Goal: Information Seeking & Learning: Check status

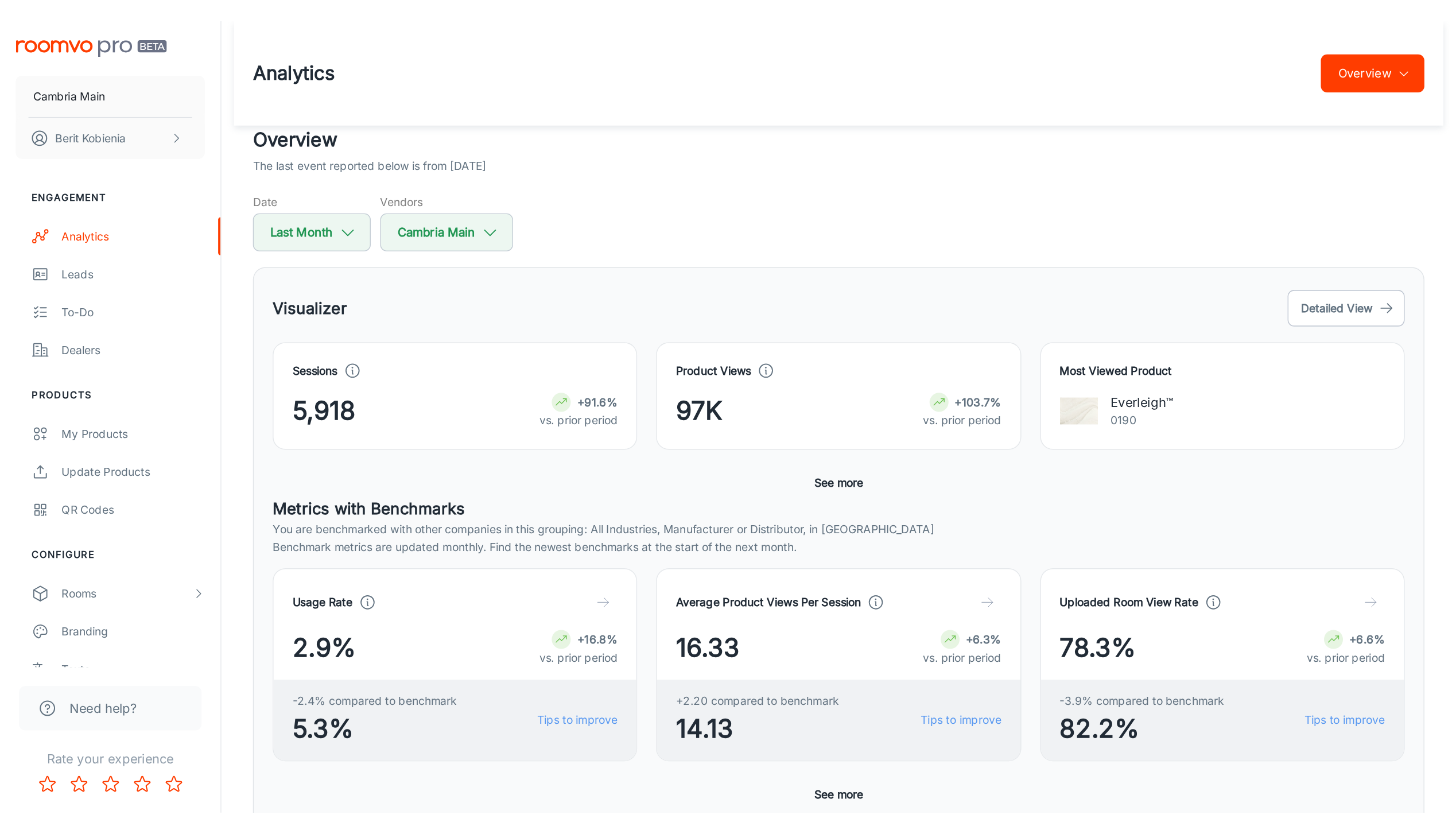
scroll to position [10, 0]
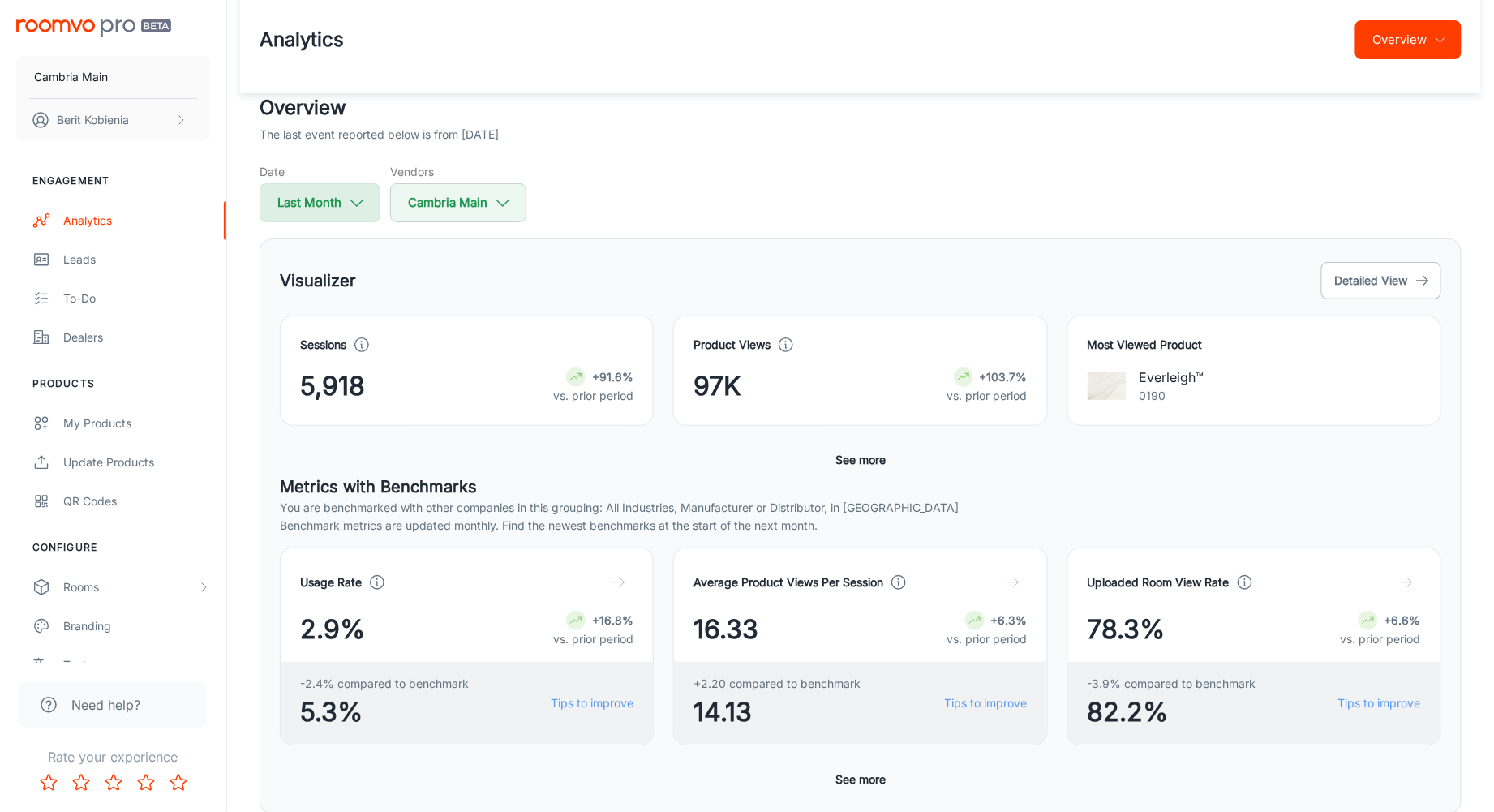
click at [333, 208] on button "Last Month" at bounding box center [319, 202] width 121 height 39
select select "7"
select select "2025"
select select "7"
select select "2025"
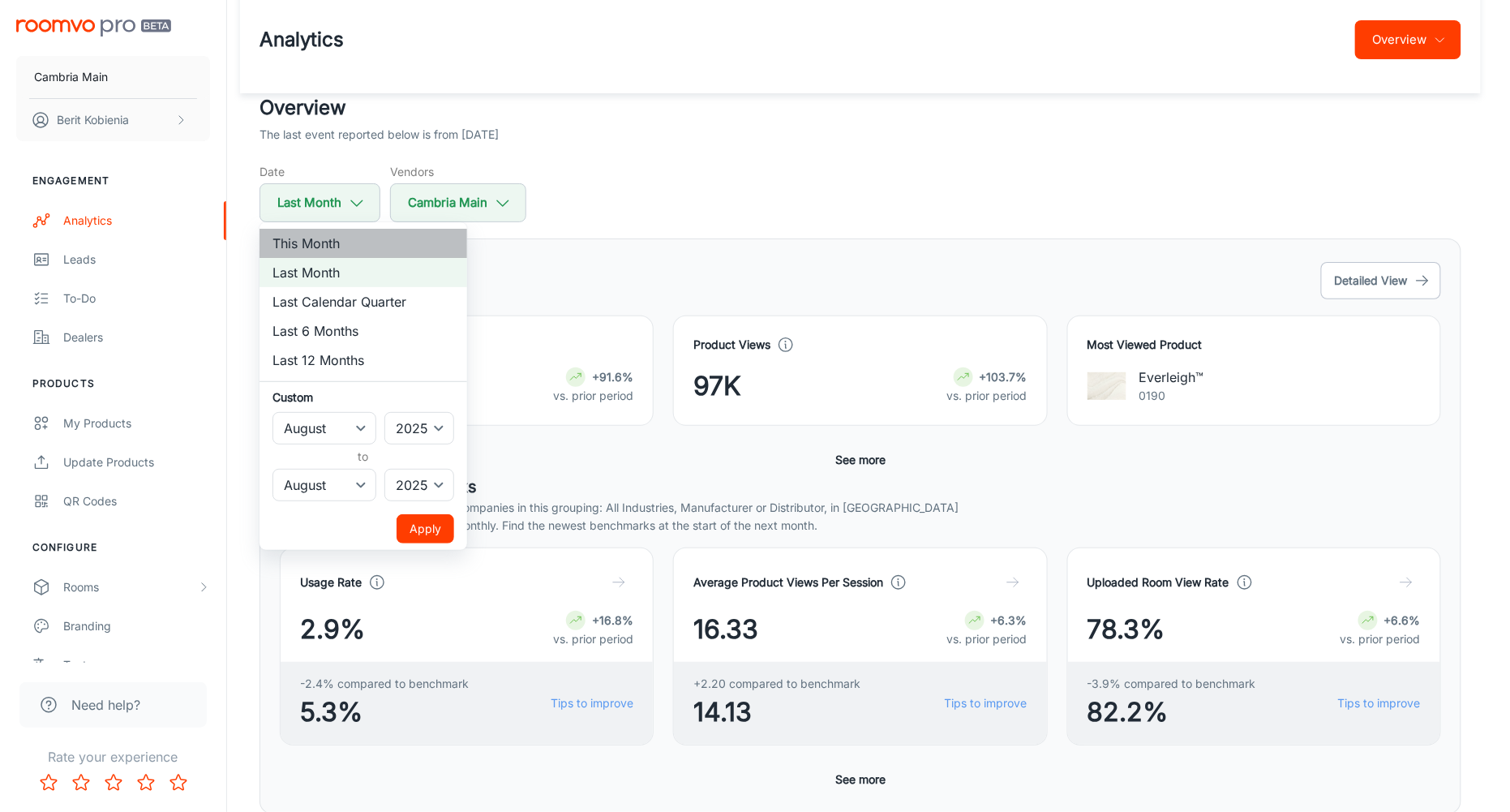
click at [326, 244] on li "This Month" at bounding box center [363, 244] width 208 height 29
select select "8"
click at [287, 188] on div at bounding box center [755, 406] width 1510 height 812
select select "7"
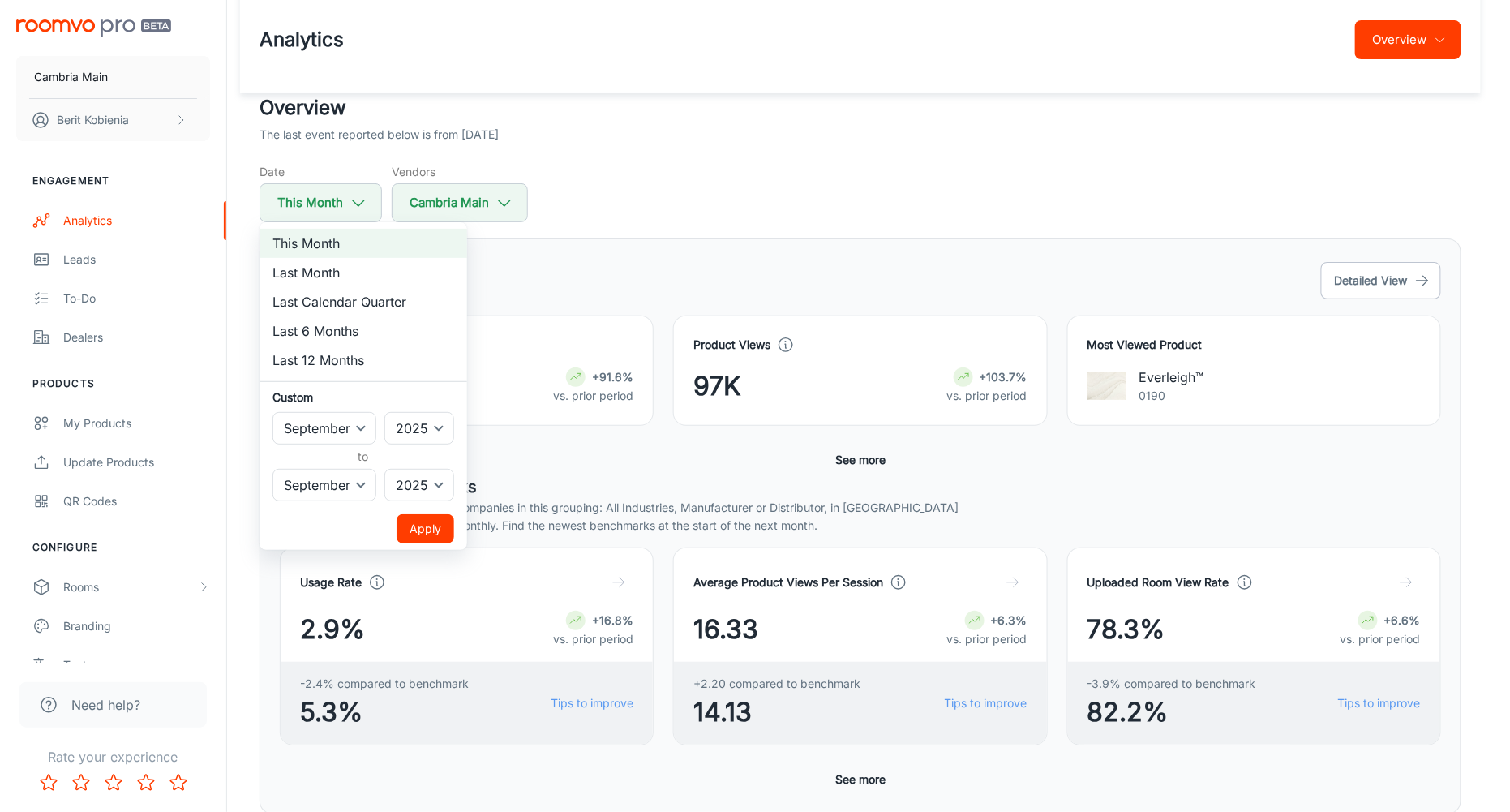
select select "7"
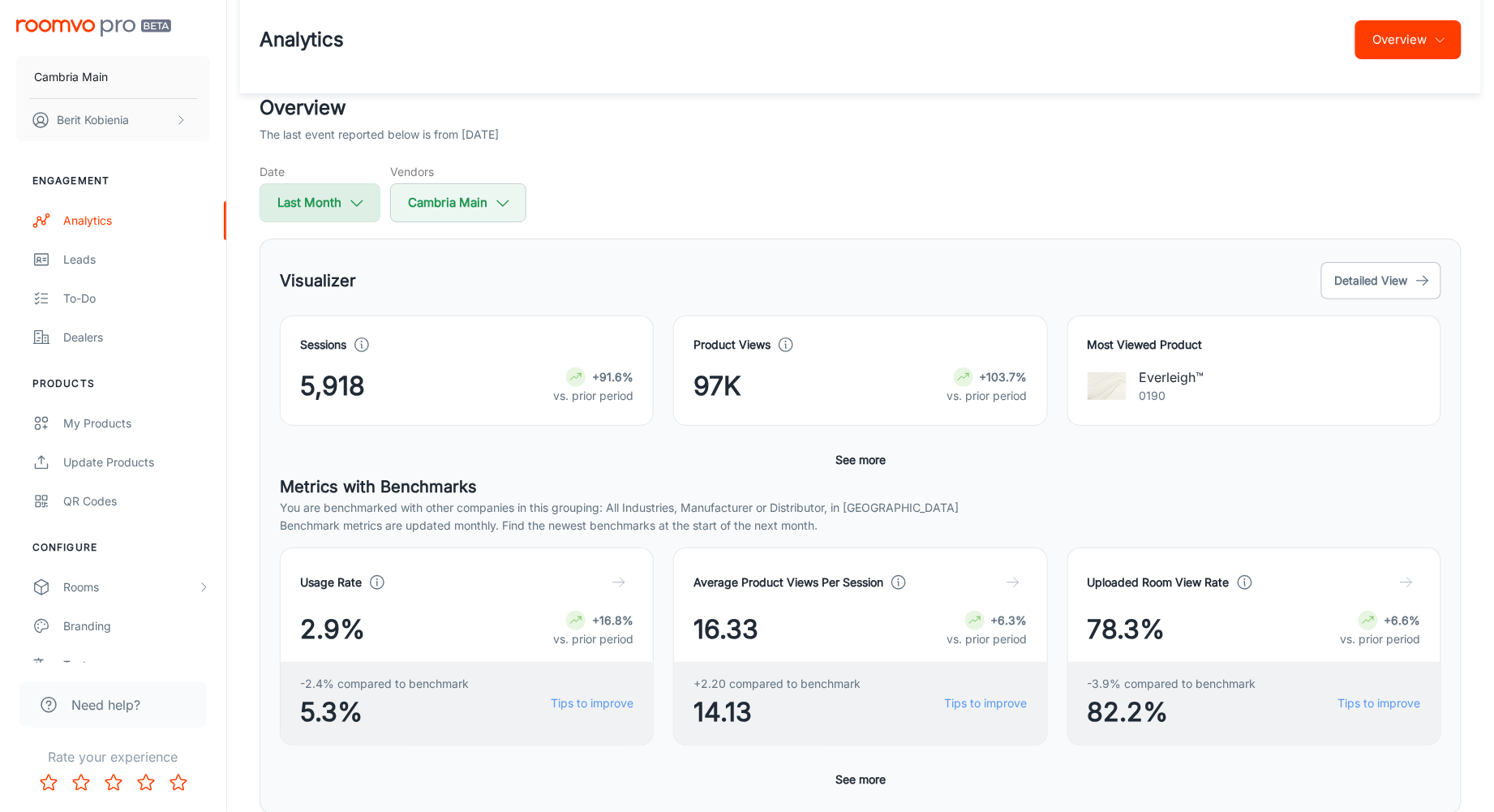
click at [286, 204] on button "Last Month" at bounding box center [319, 202] width 121 height 39
select select "7"
select select "2025"
select select "7"
select select "2025"
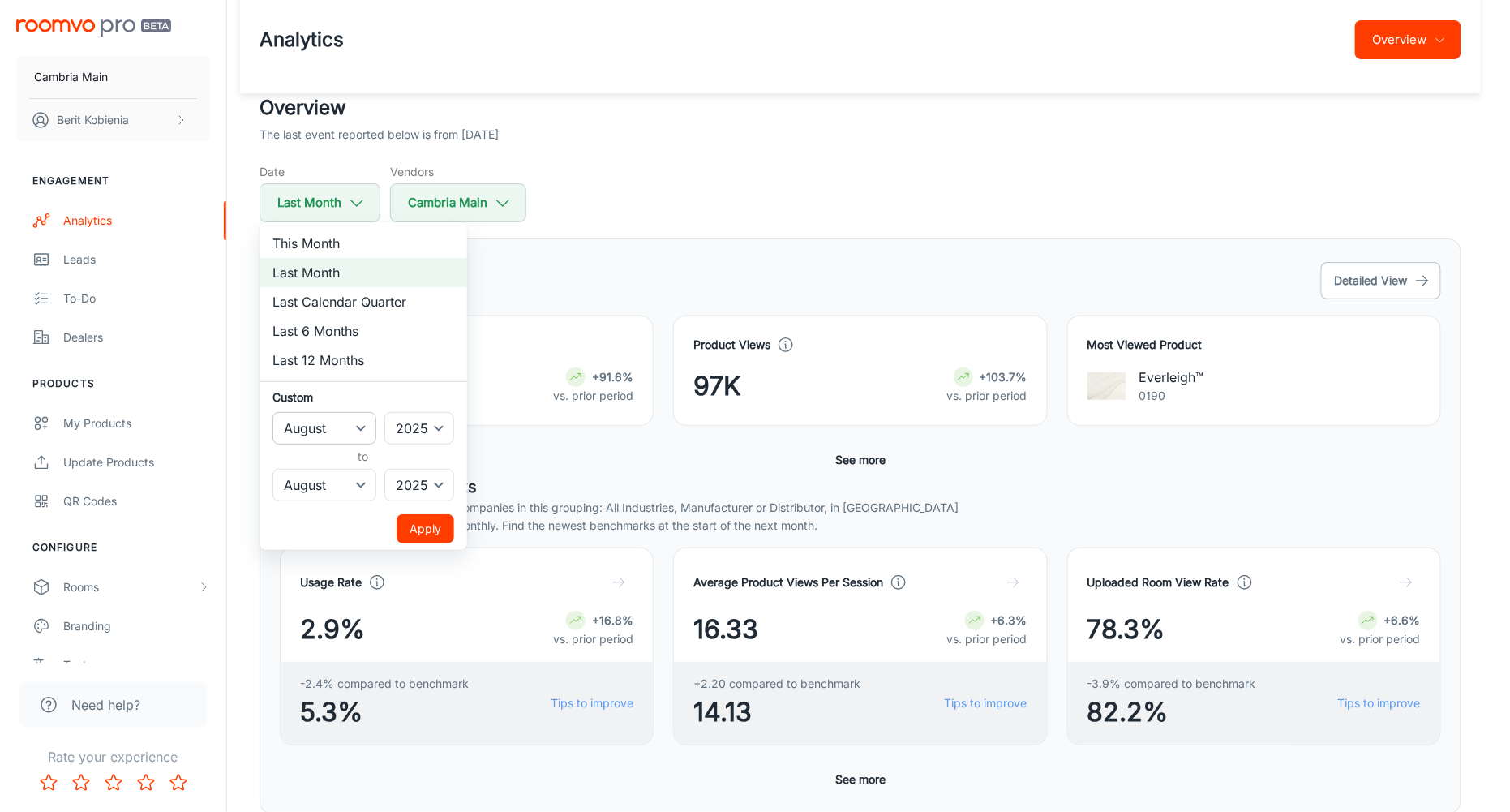
click at [324, 425] on select "January February March April May June July August September October November De…" at bounding box center [324, 428] width 104 height 33
select select "5"
click at [272, 412] on select "January February March April May June July August September October November De…" at bounding box center [324, 428] width 104 height 33
click at [348, 481] on select "January February March April May June July August September October November De…" at bounding box center [324, 485] width 104 height 33
select select "6"
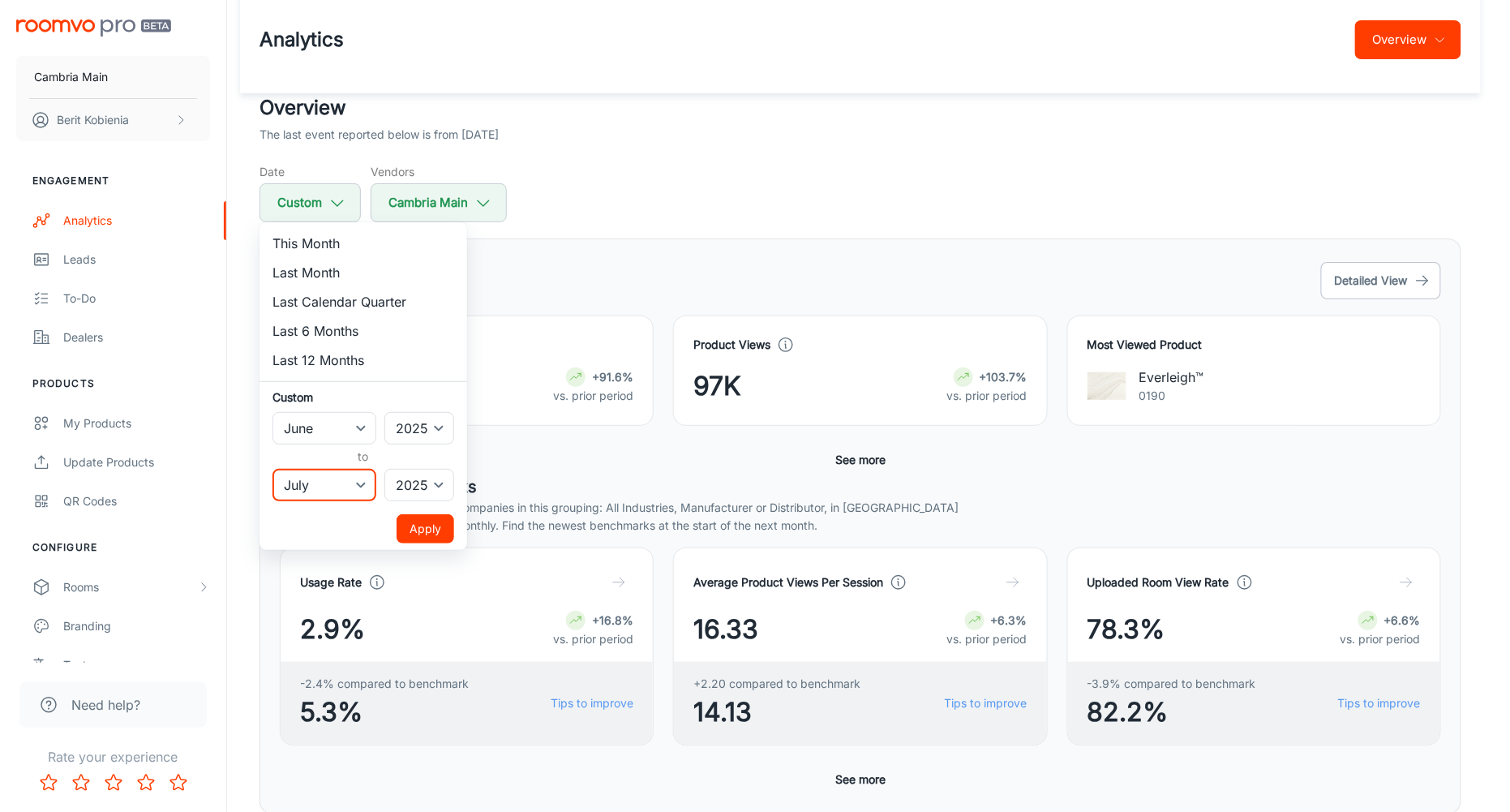
click at [272, 468] on select "January February March April May June July August September October November De…" at bounding box center [324, 485] width 104 height 33
click at [322, 428] on select "January February March April May June July August September October November De…" at bounding box center [324, 428] width 104 height 33
select select "6"
click at [272, 412] on select "January February March April May June July August September October November De…" at bounding box center [324, 428] width 104 height 33
click at [417, 518] on button "Apply" at bounding box center [425, 529] width 58 height 29
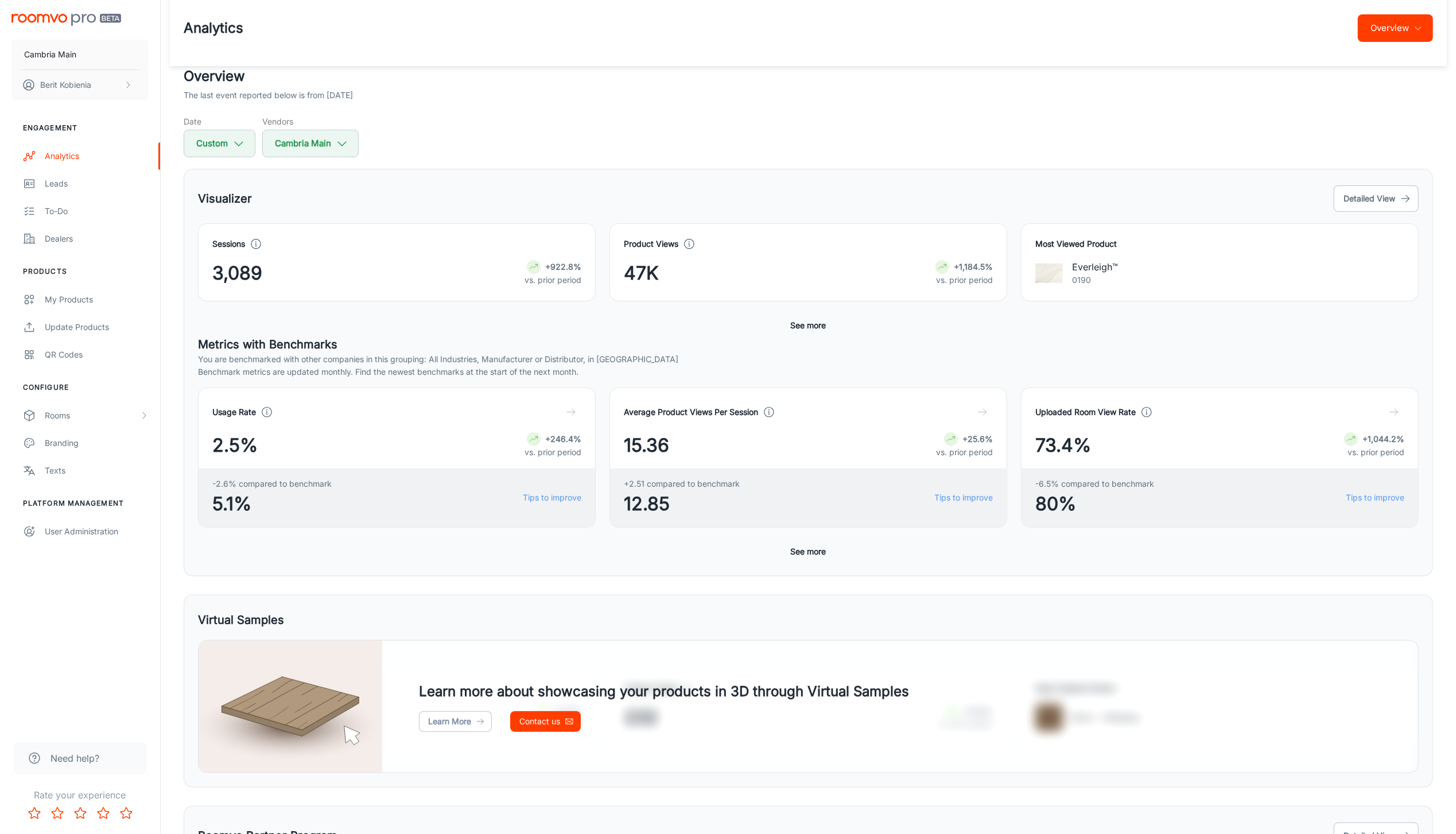
click at [778, 327] on div "Sessions 3,089 +922.8% vs. prior period Product Views 47K +1,184.5% vs. prior p…" at bounding box center [808, 279] width 1221 height 113
click at [808, 324] on button "See more" at bounding box center [808, 326] width 44 height 21
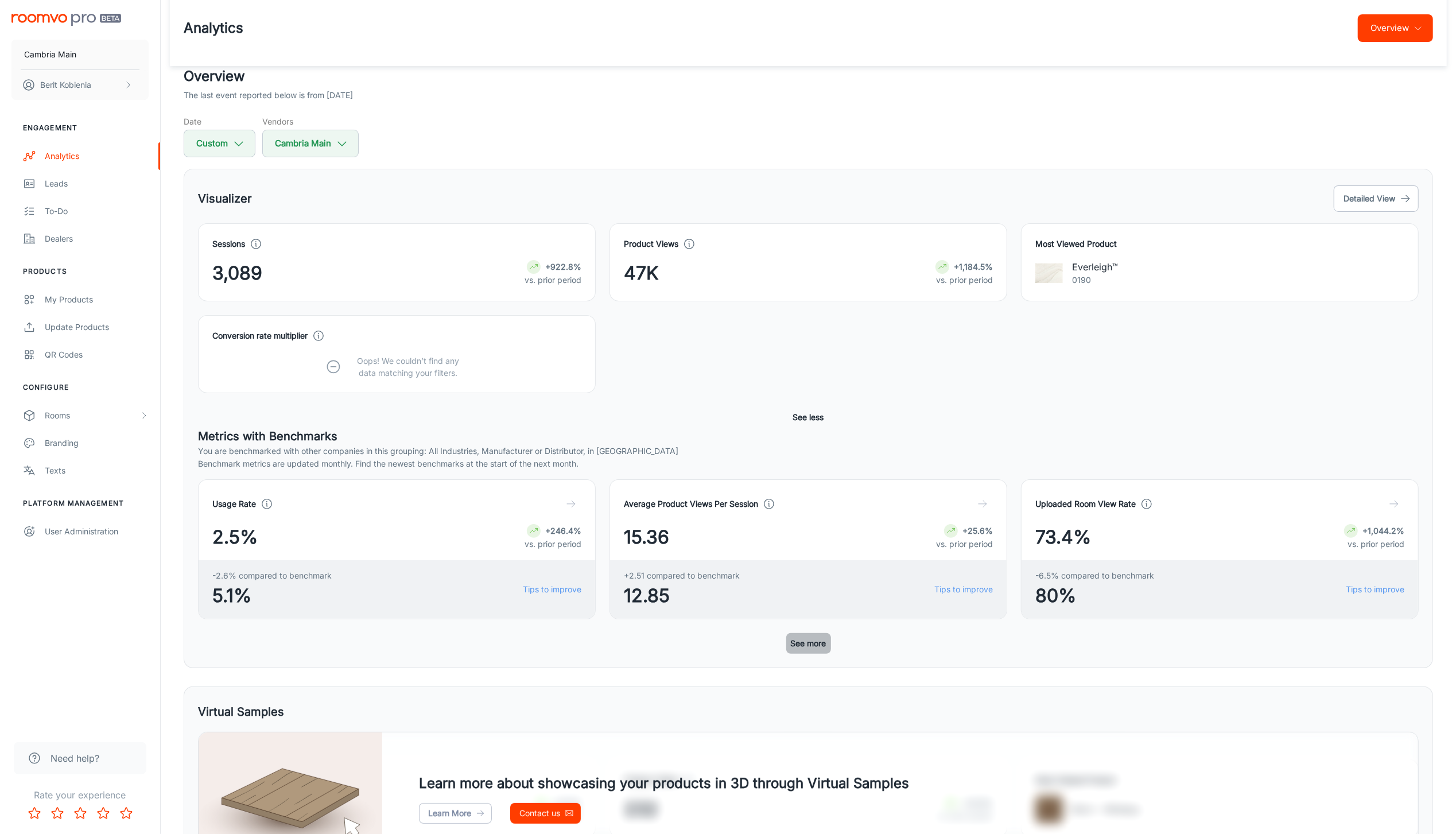
click at [817, 574] on button "See more" at bounding box center [808, 644] width 44 height 21
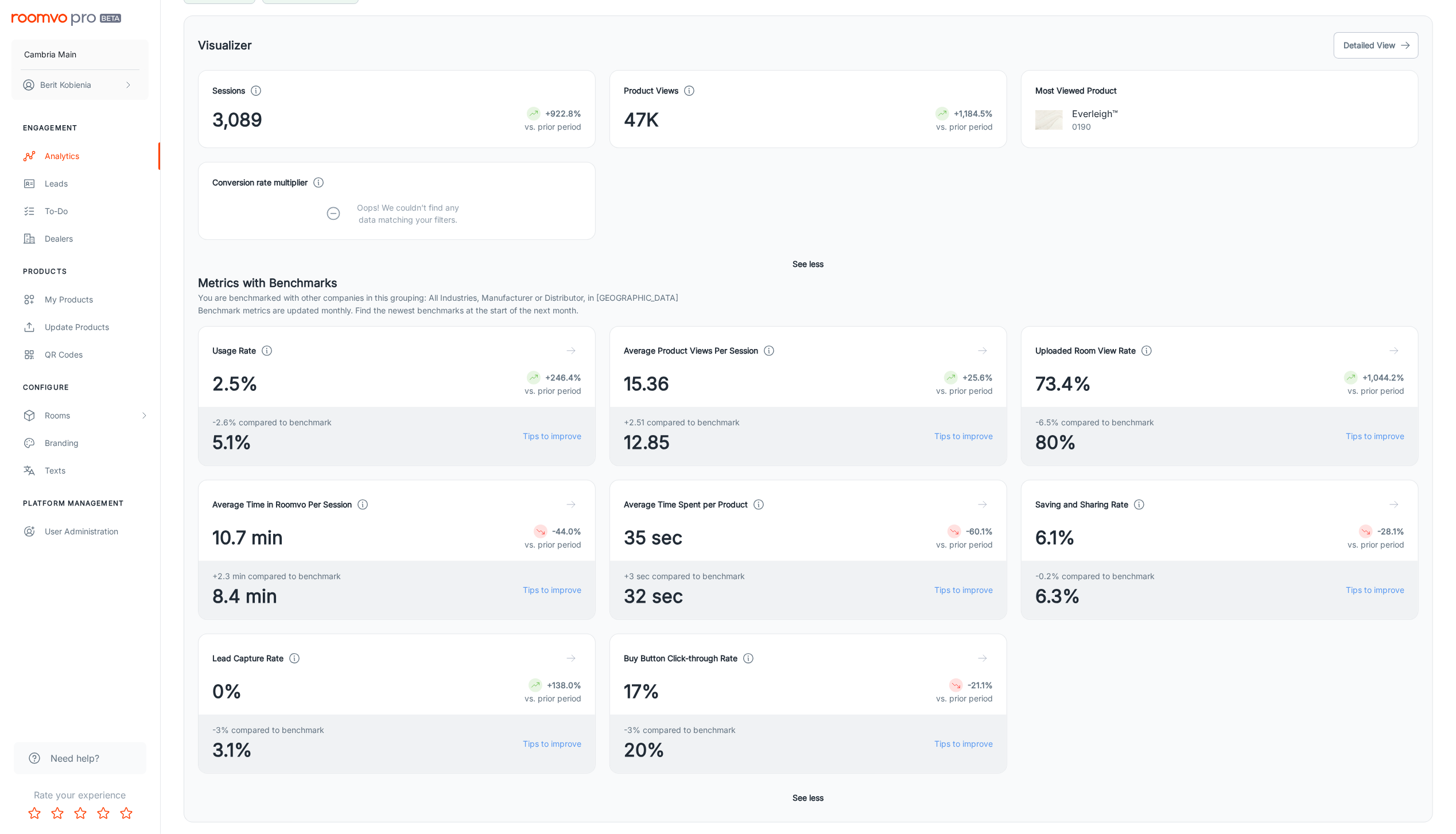
scroll to position [0, 0]
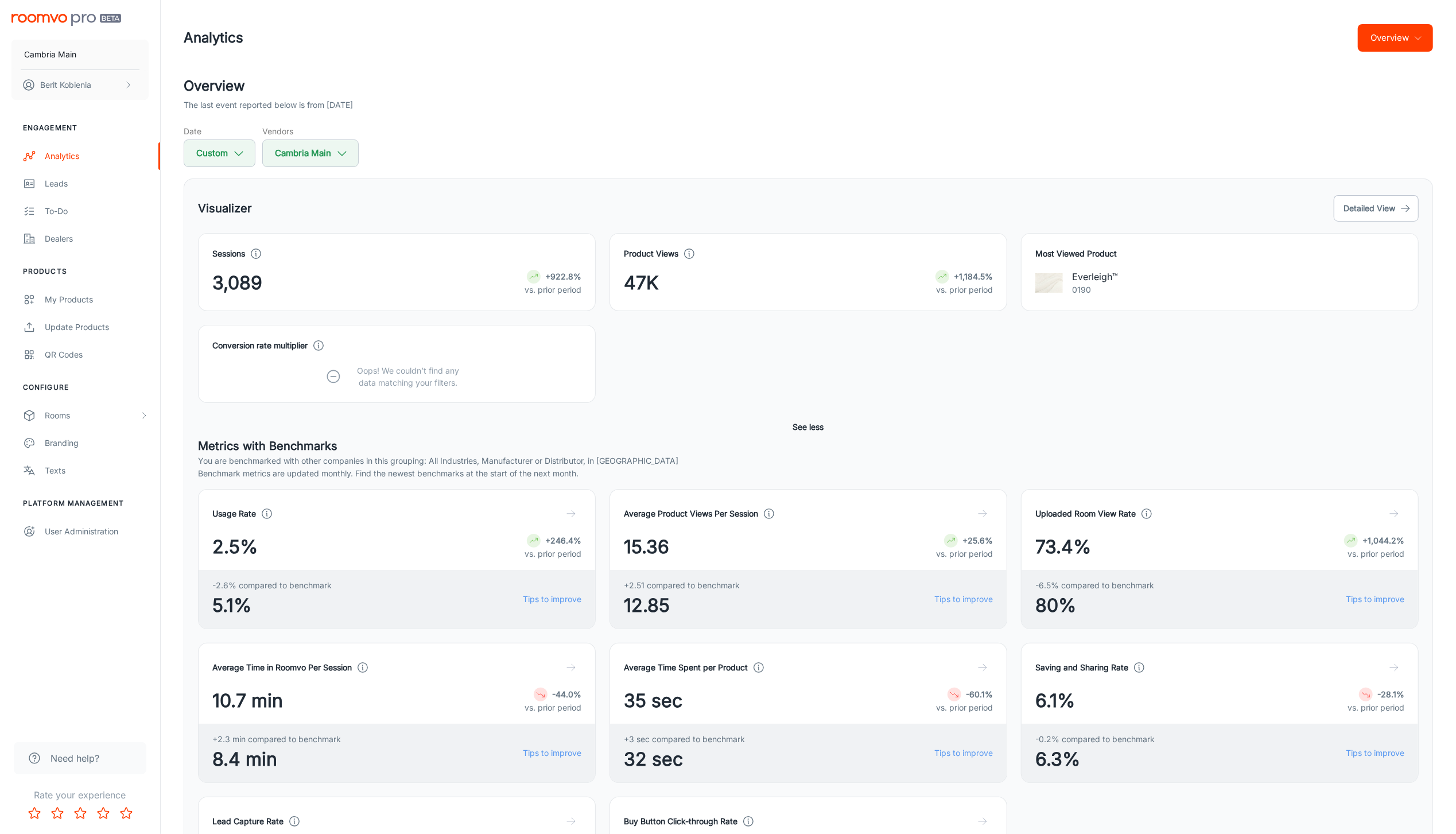
click at [1057, 45] on button "Overview" at bounding box center [1395, 38] width 75 height 27
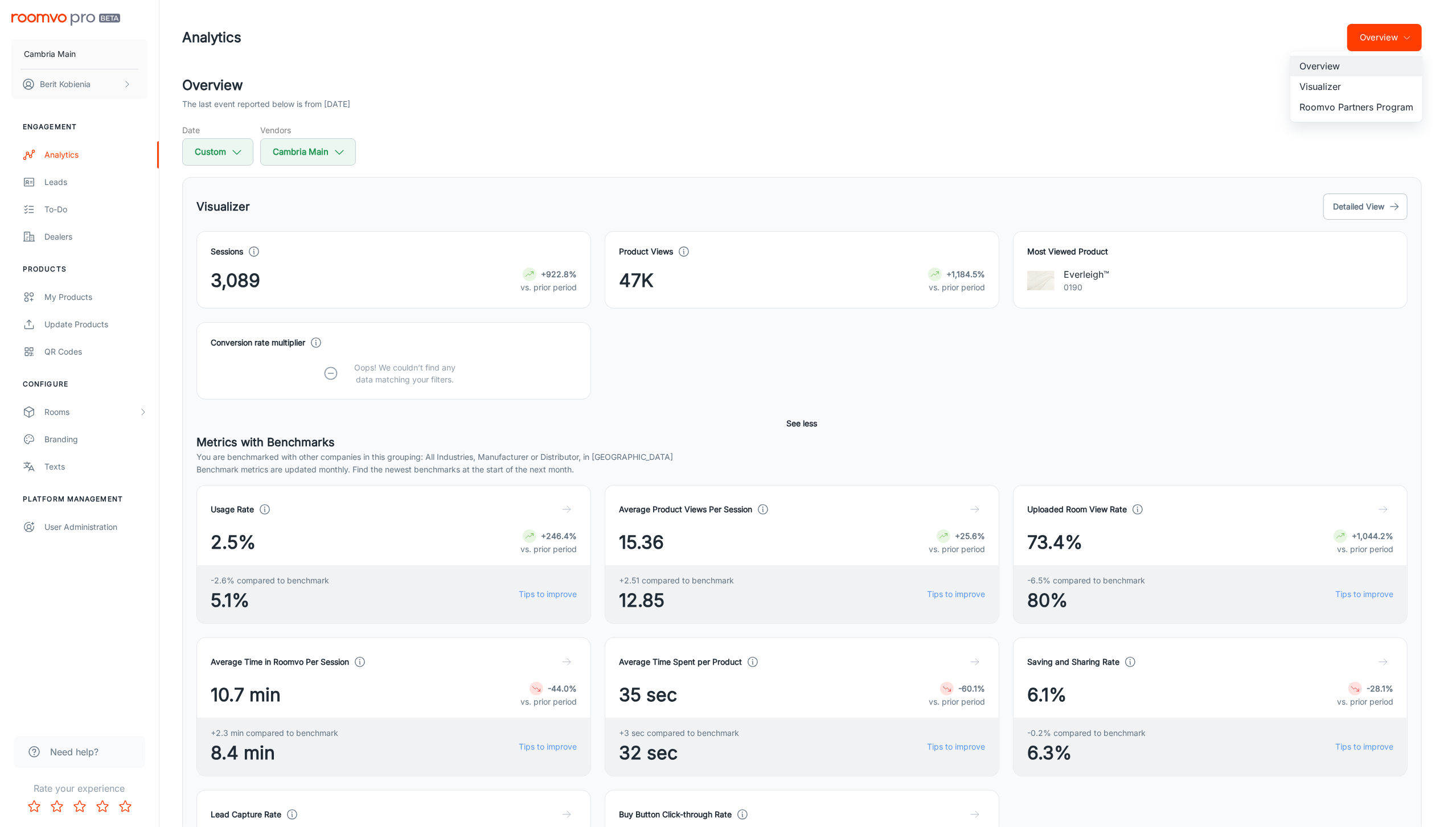
click at [1048, 89] on li "Visualizer" at bounding box center [1356, 86] width 132 height 21
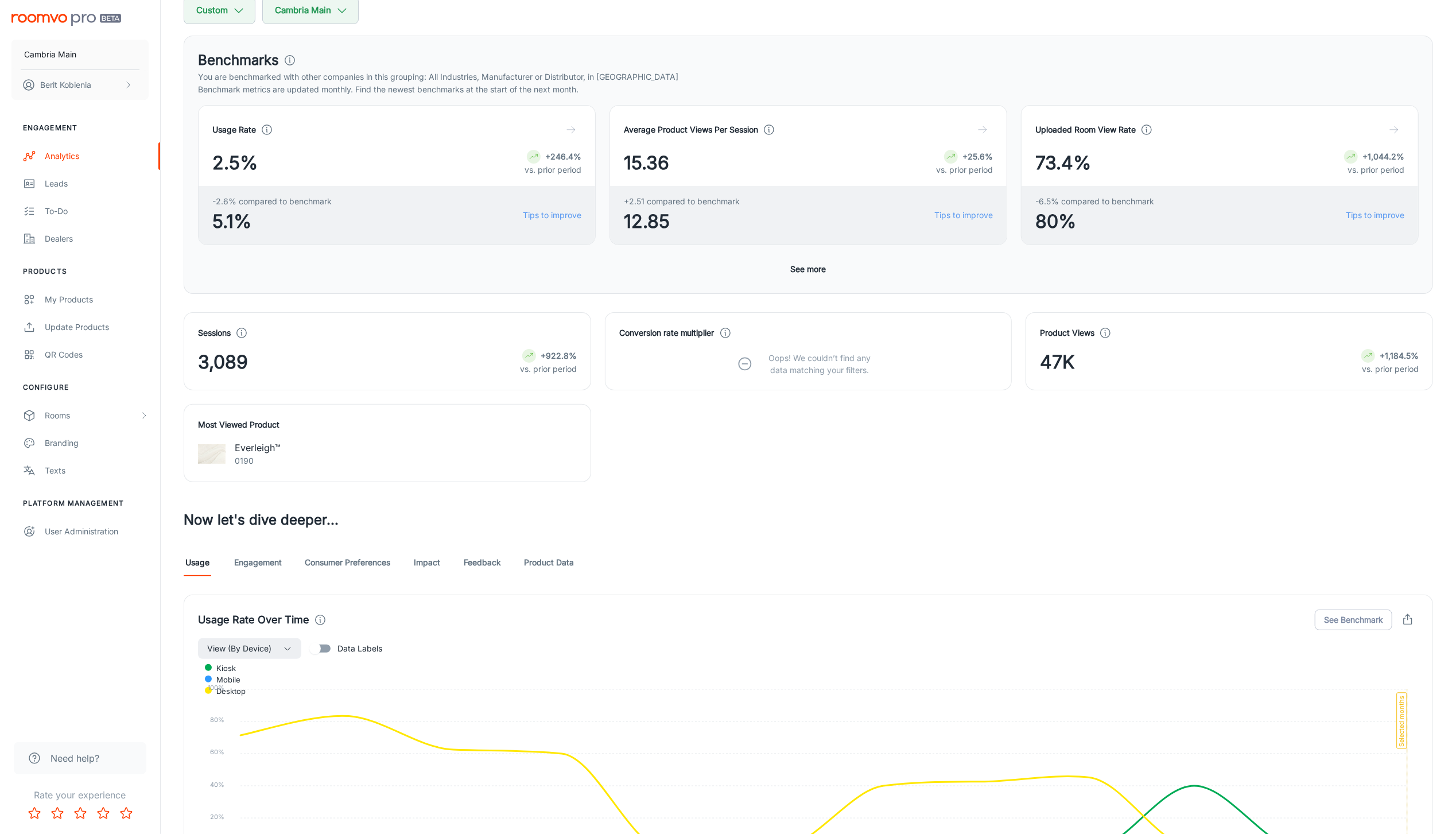
scroll to position [147, 0]
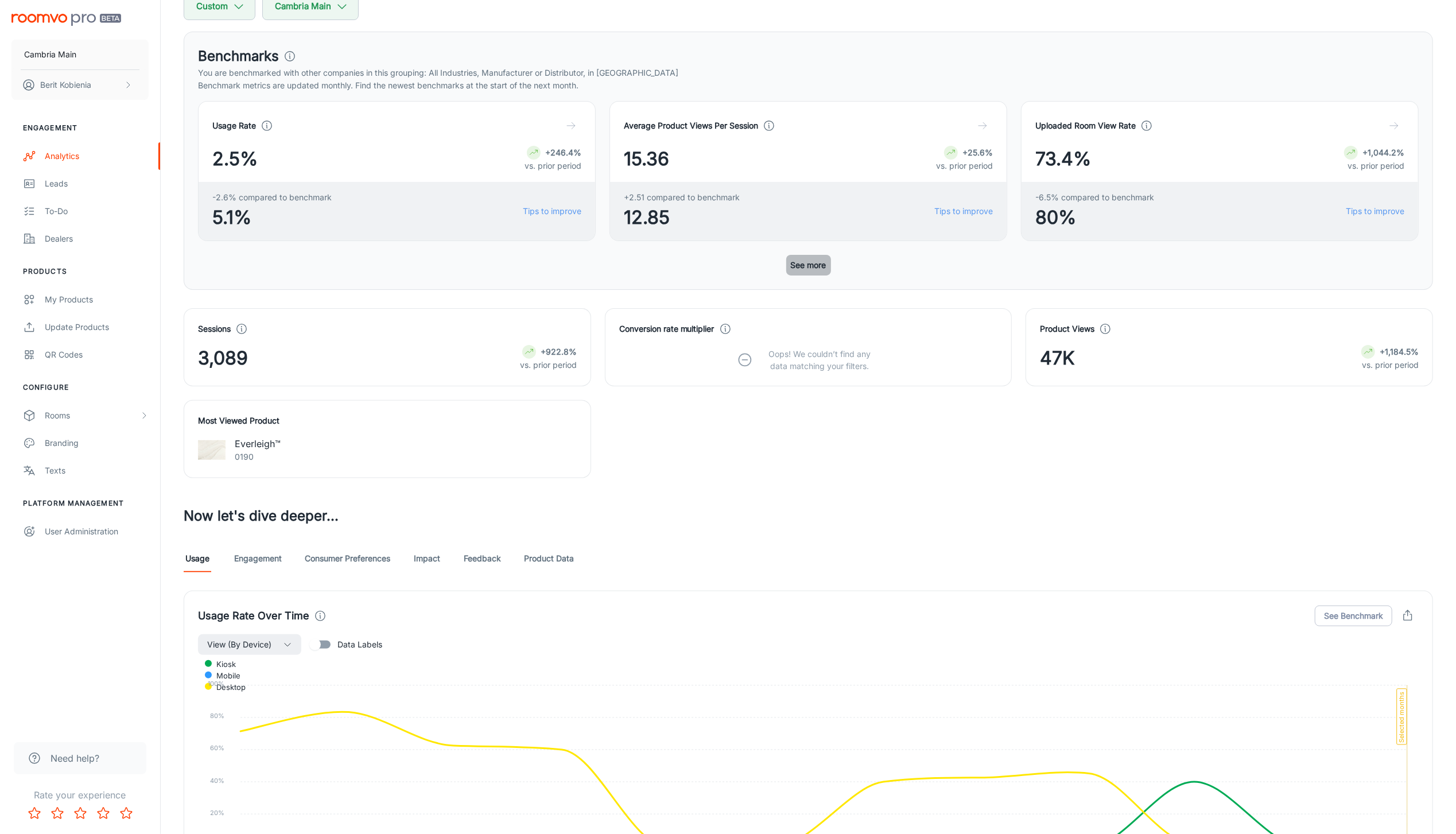
click at [808, 266] on button "See more" at bounding box center [808, 265] width 44 height 21
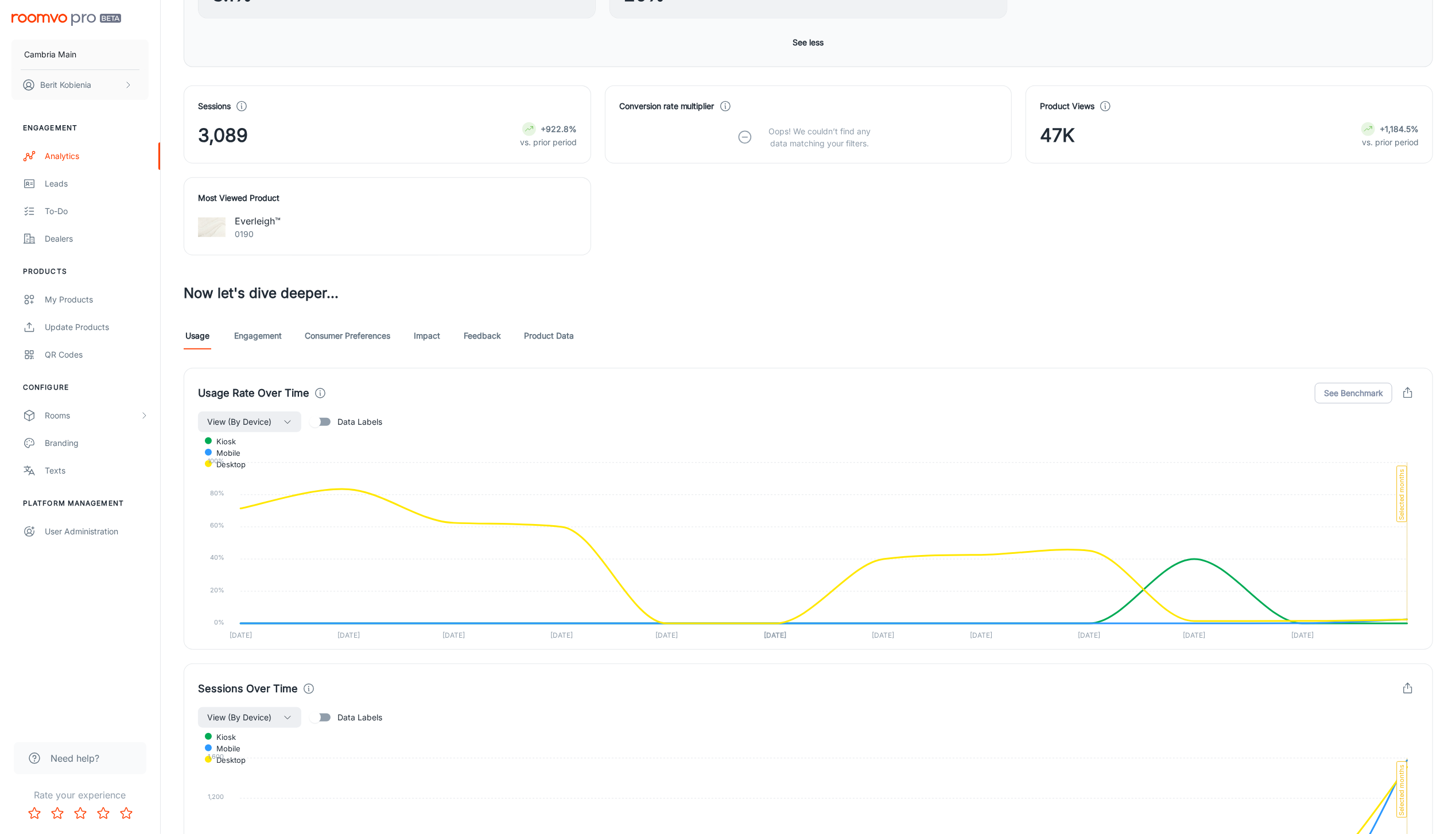
scroll to position [679, 0]
click at [246, 338] on link "Engagement" at bounding box center [258, 334] width 48 height 27
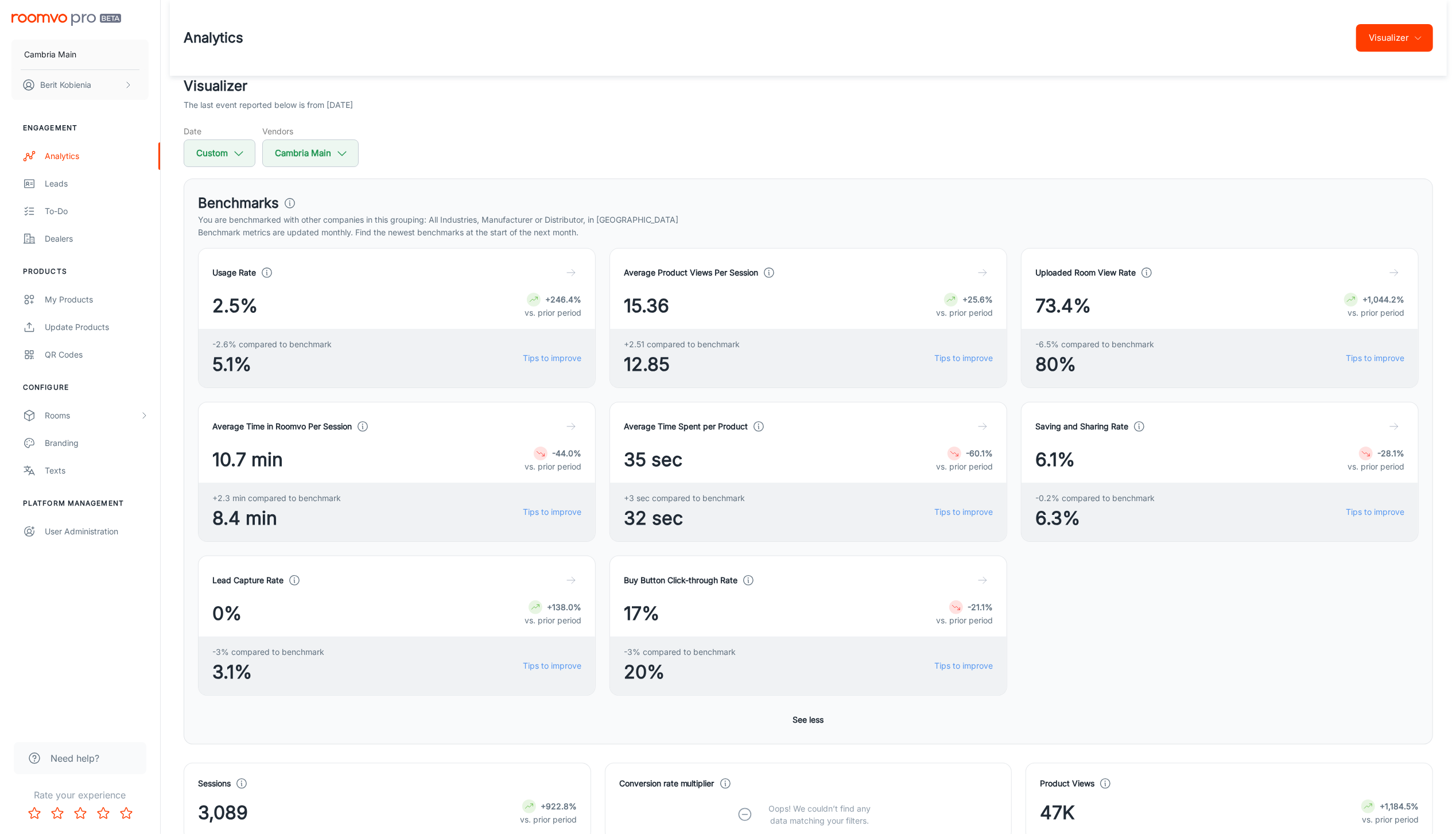
scroll to position [432, 0]
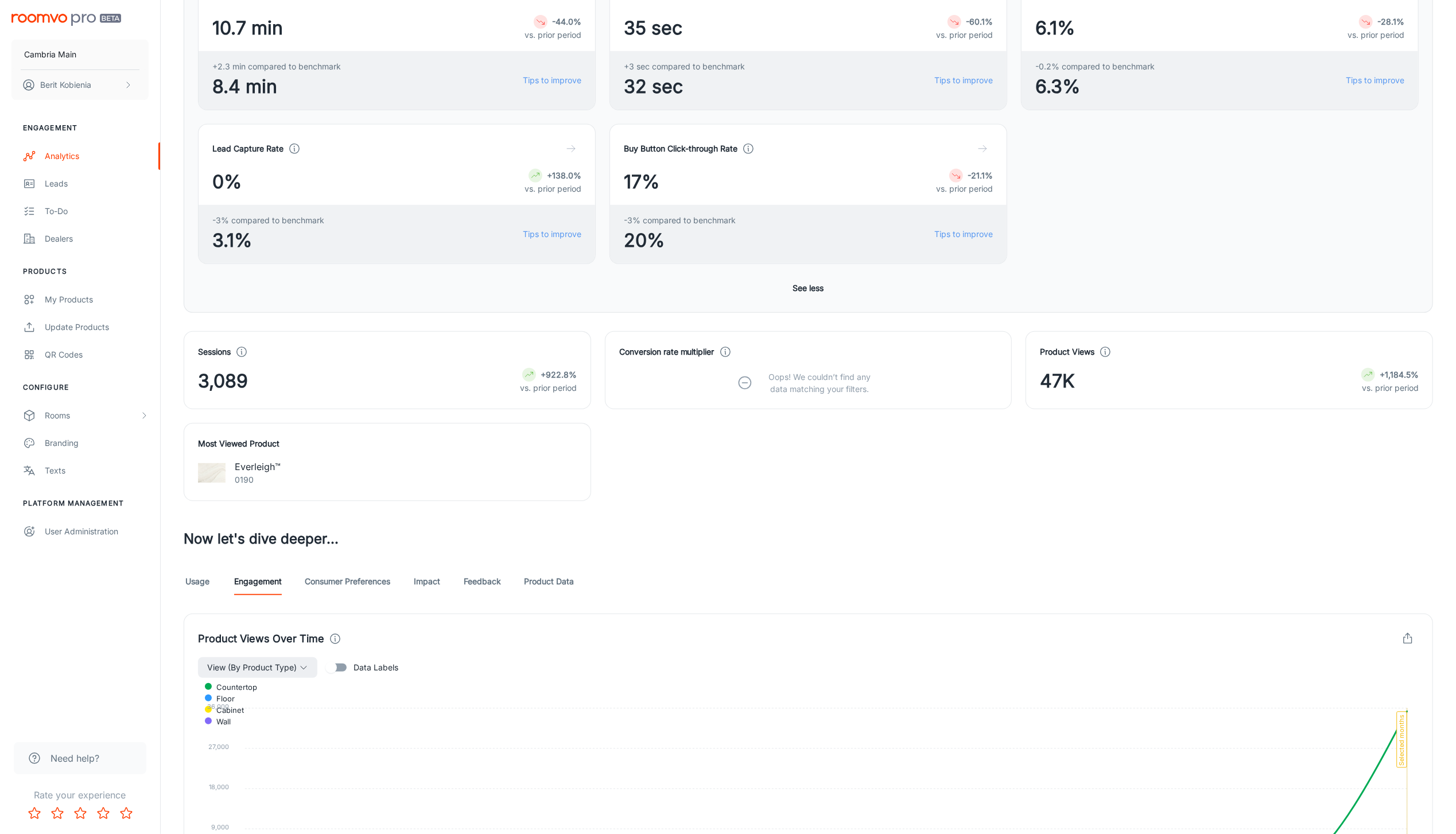
click at [376, 574] on link "Consumer Preferences" at bounding box center [347, 581] width 85 height 27
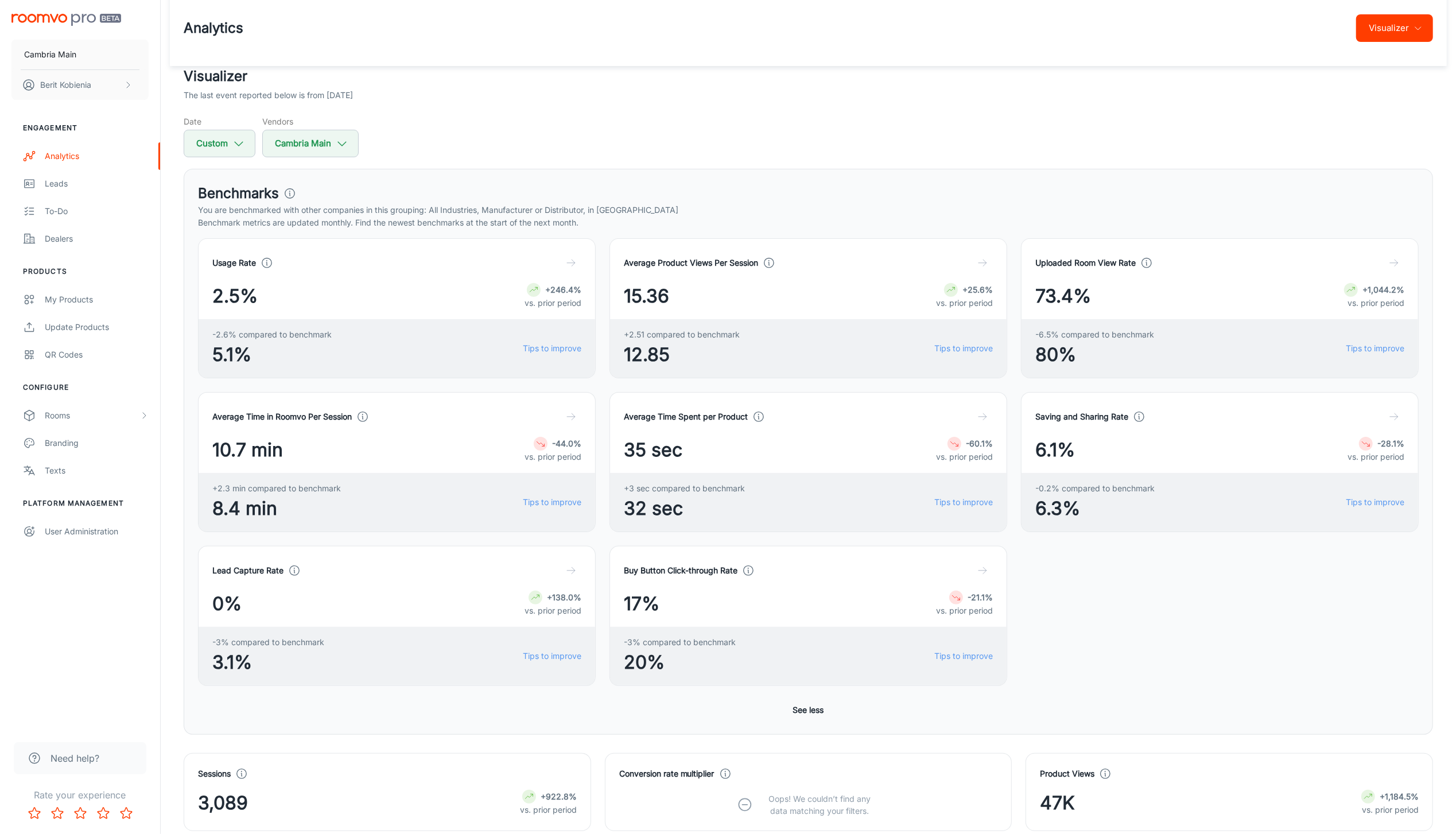
scroll to position [673, 0]
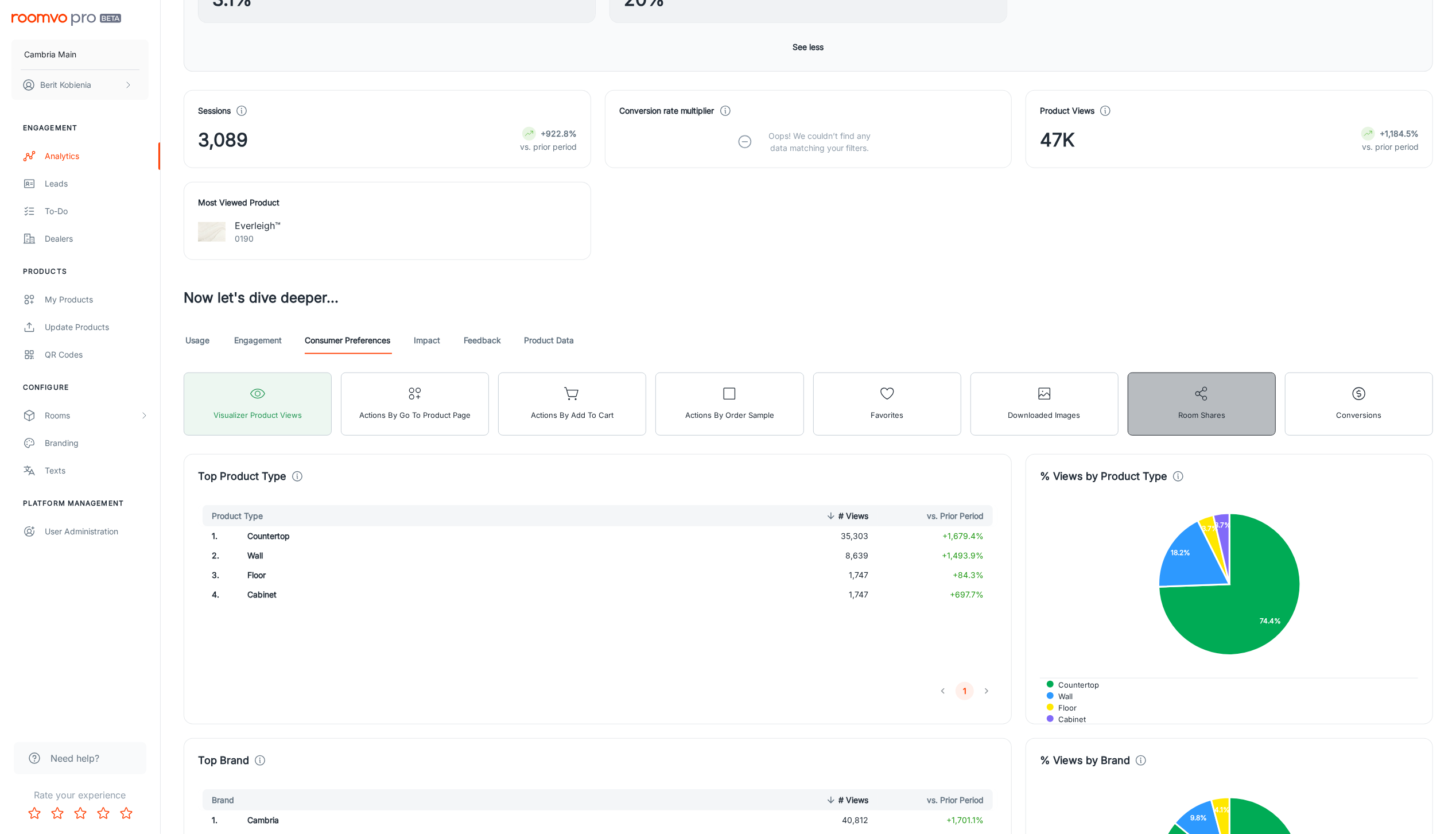
click at [1057, 416] on span "Room Shares" at bounding box center [1201, 415] width 47 height 15
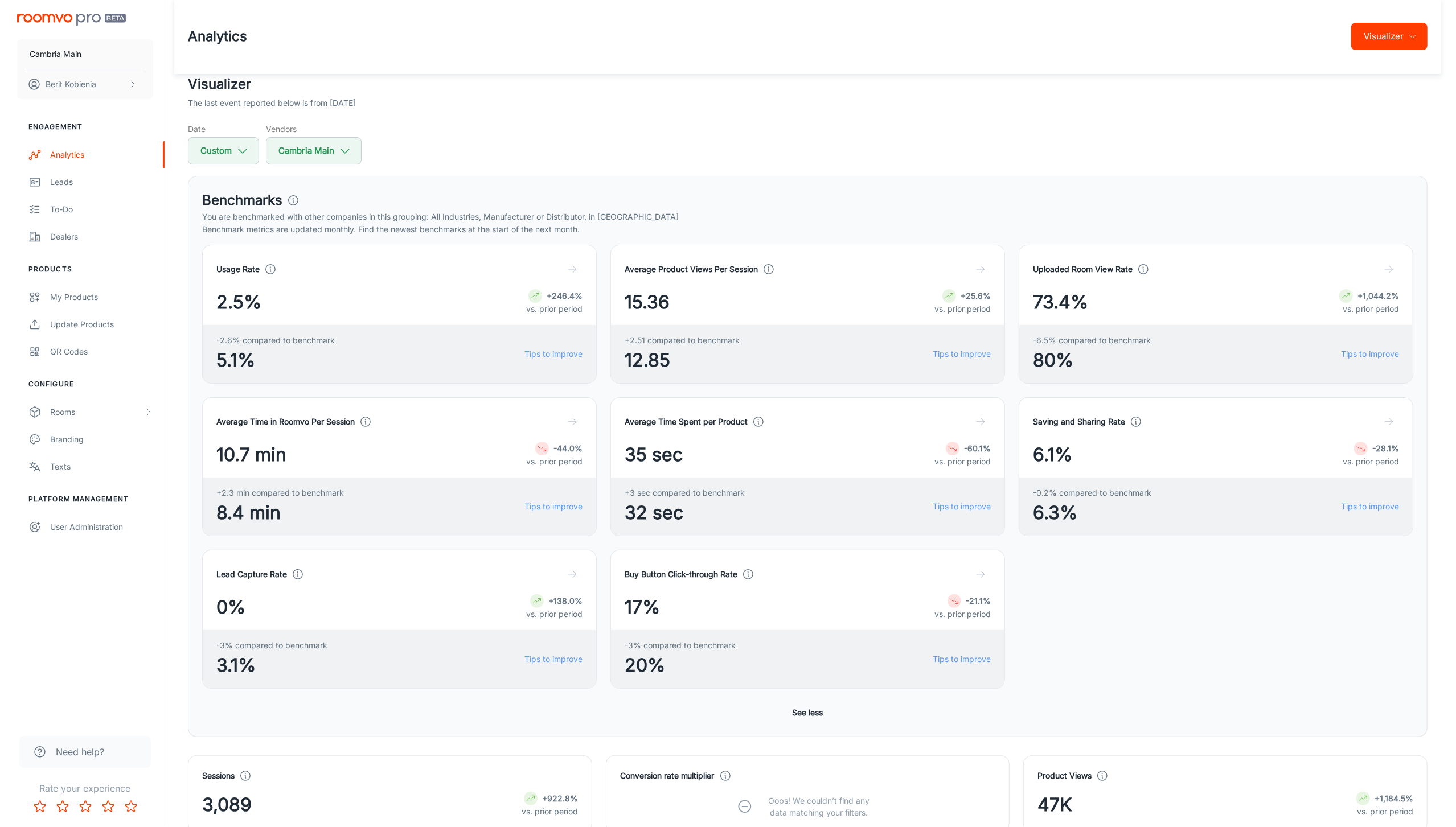
scroll to position [75, 0]
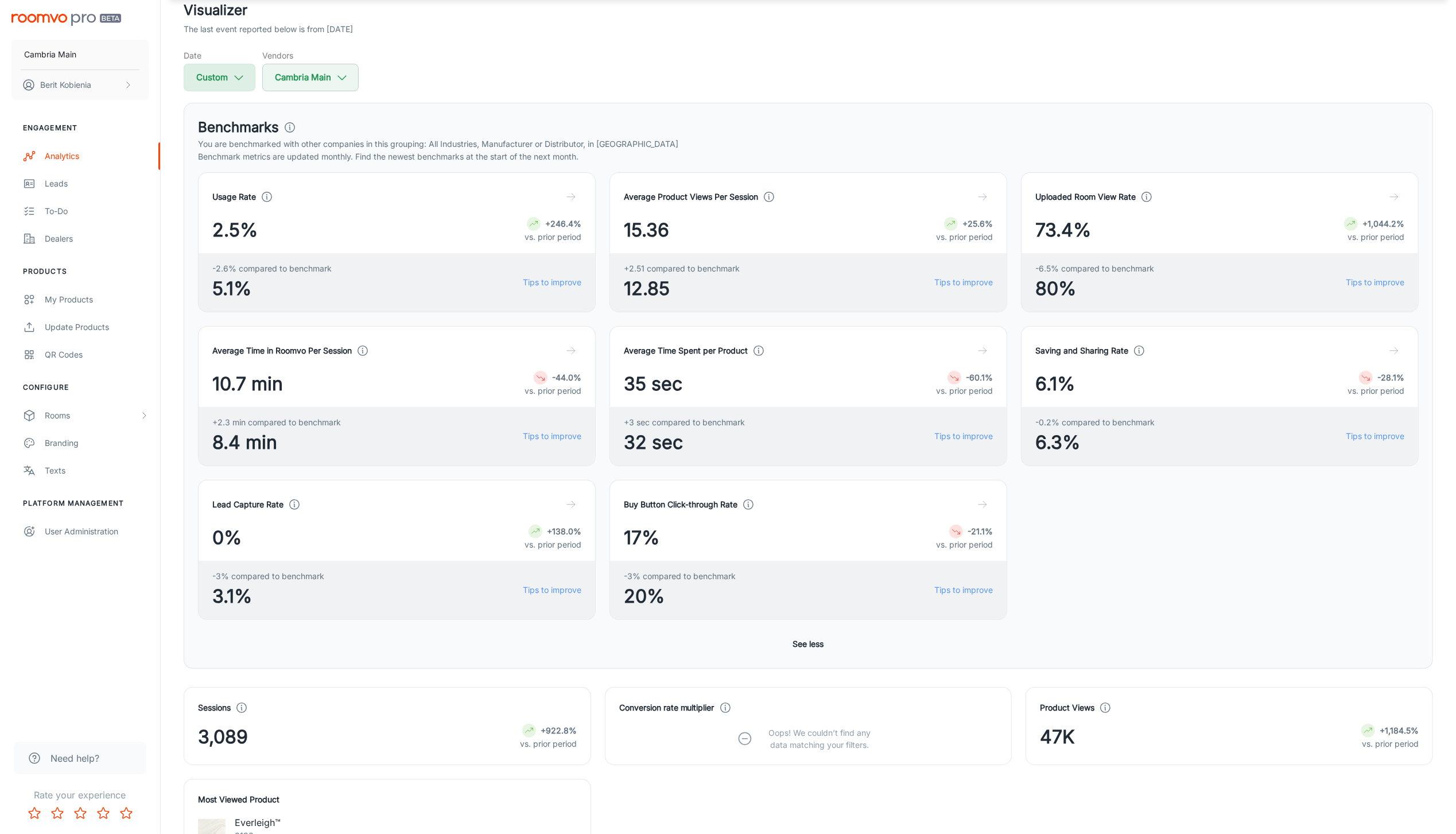
click at [224, 84] on button "Custom" at bounding box center [219, 77] width 72 height 27
select select "6"
select select "2025"
select select "6"
select select "2025"
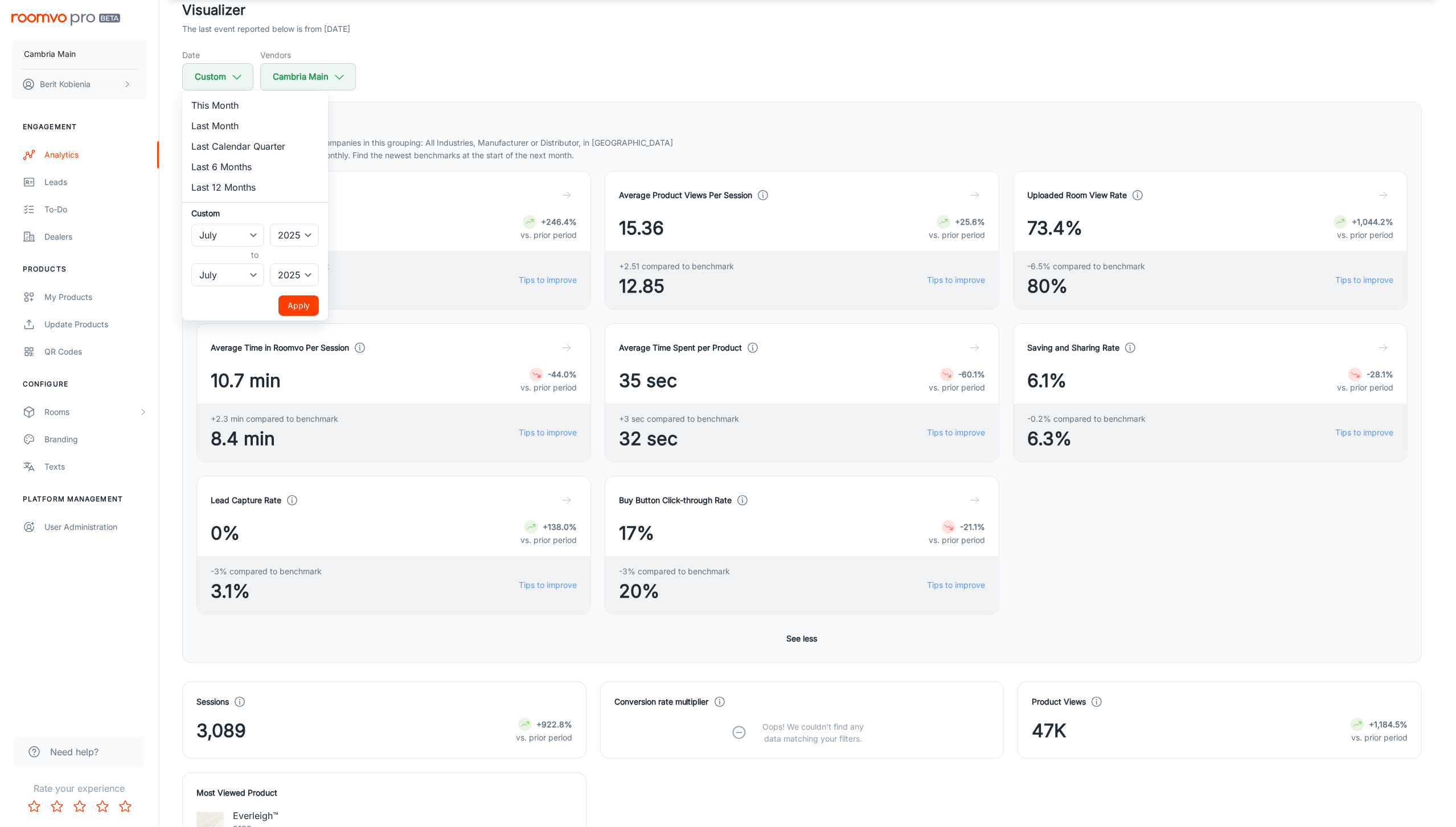
click at [217, 123] on li "Last Month" at bounding box center [255, 126] width 146 height 21
select select "7"
click at [302, 313] on button "Apply" at bounding box center [298, 306] width 41 height 21
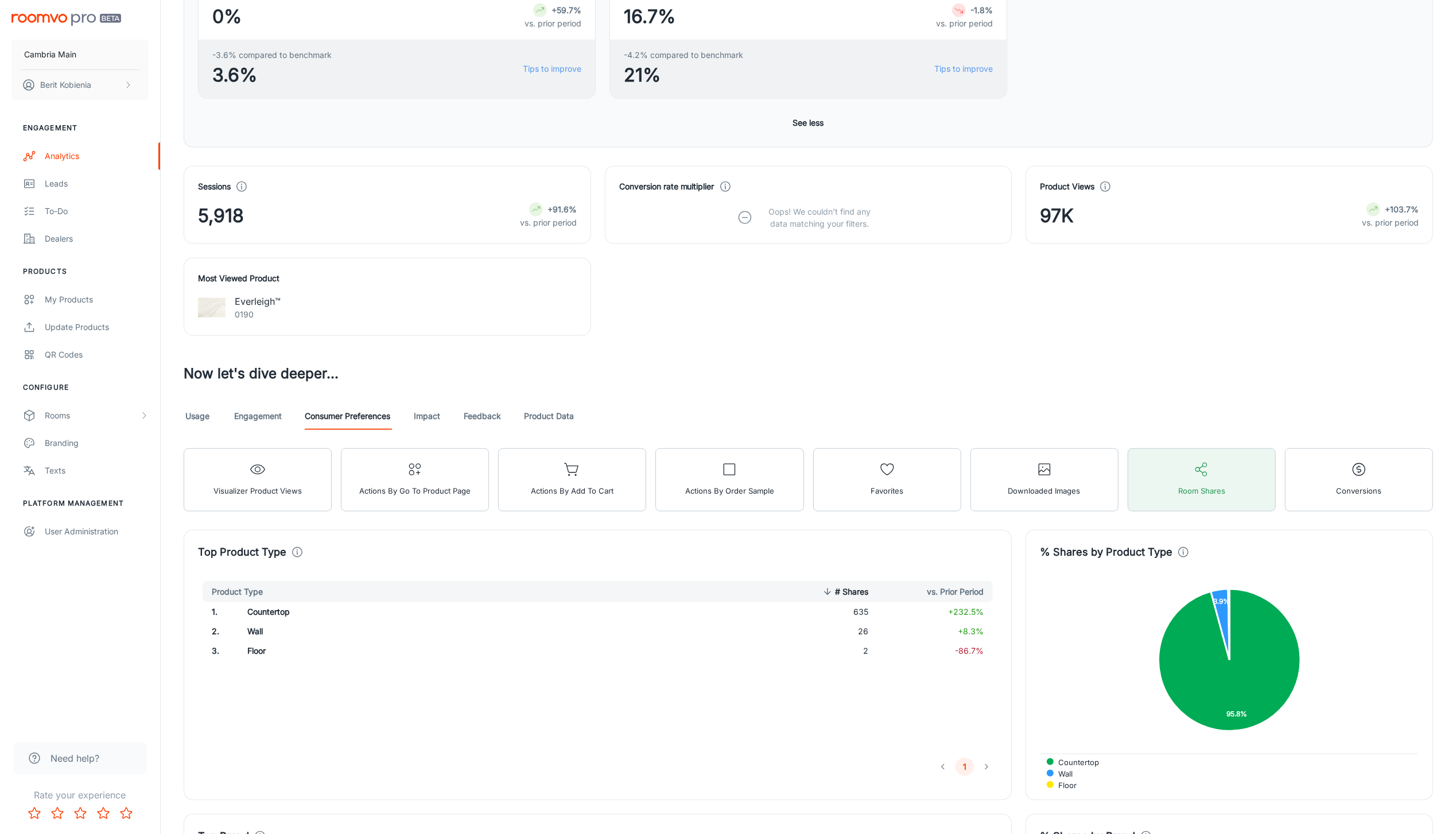
scroll to position [597, 0]
click at [541, 418] on link "Product Data" at bounding box center [549, 415] width 50 height 27
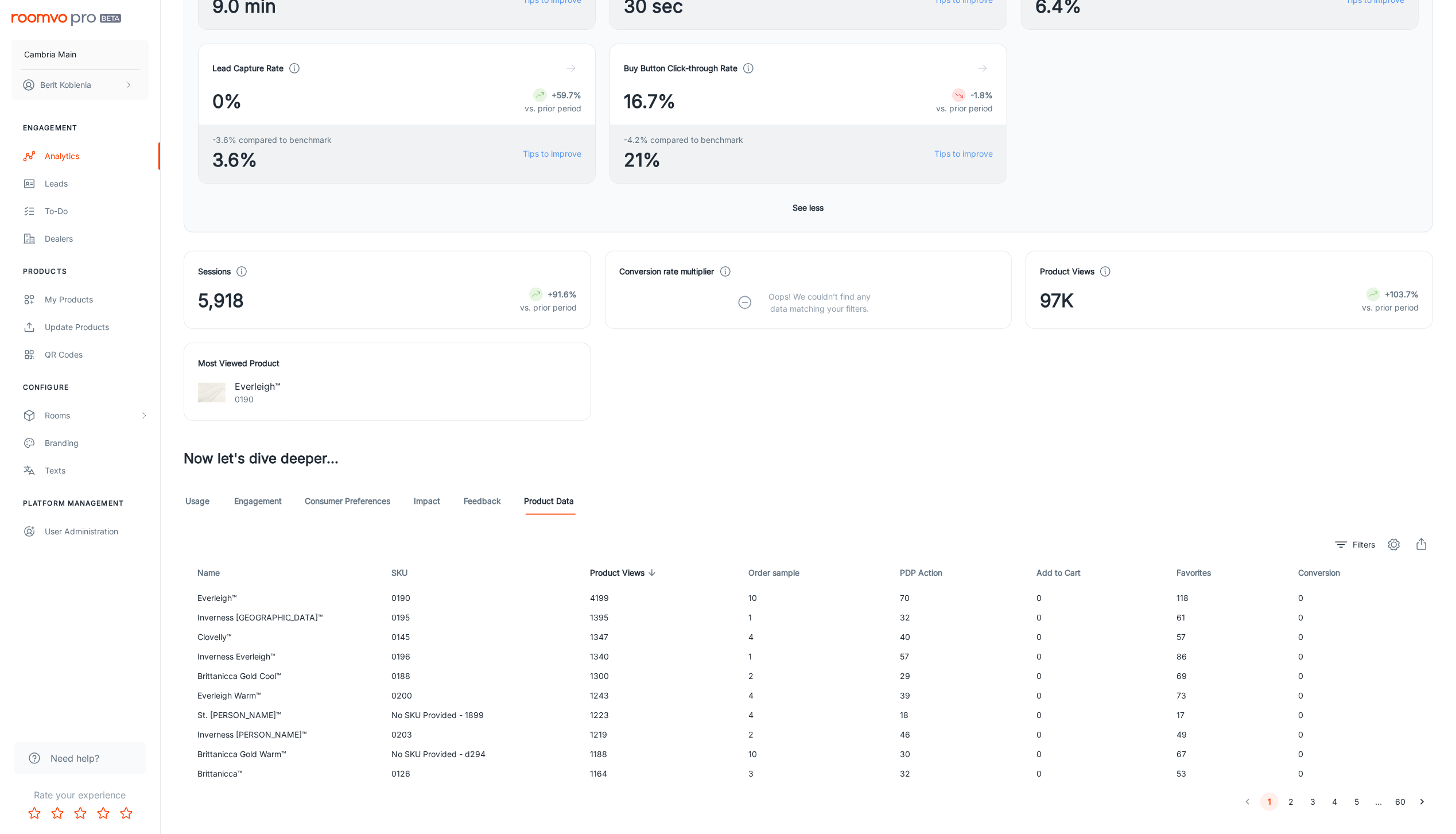
scroll to position [537, 0]
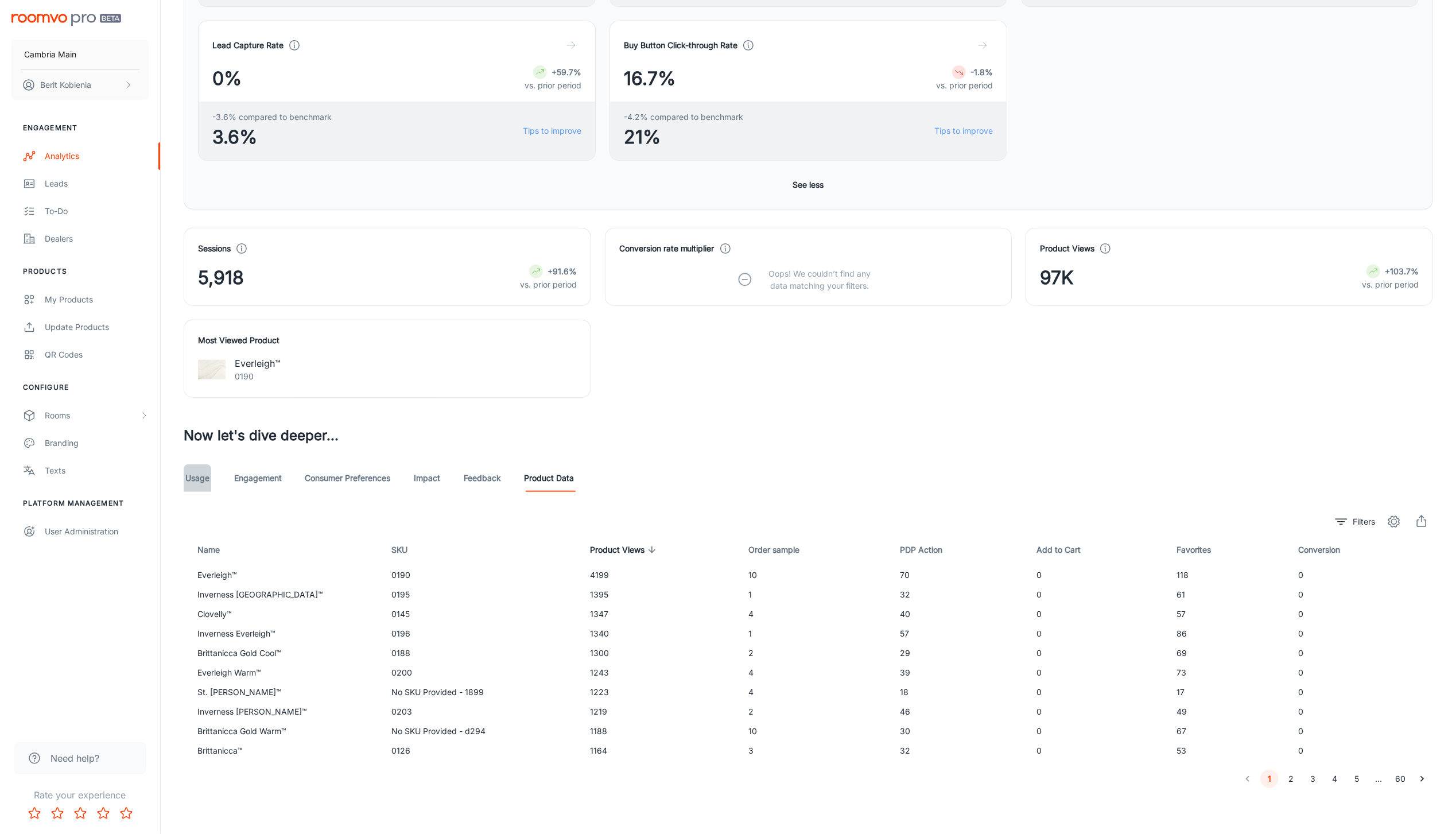
click at [183, 490] on link "Usage" at bounding box center [197, 478] width 27 height 27
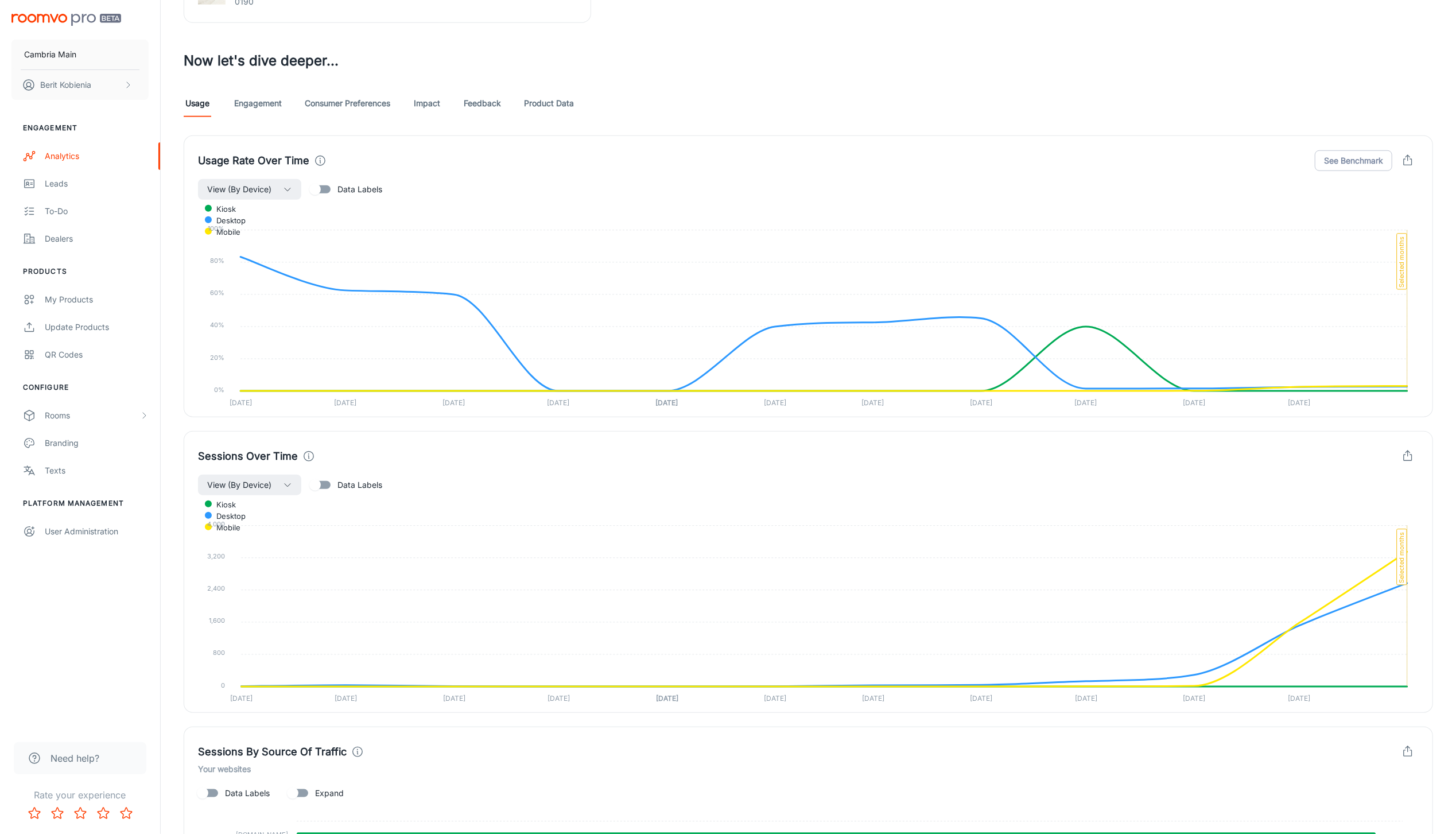
scroll to position [490, 0]
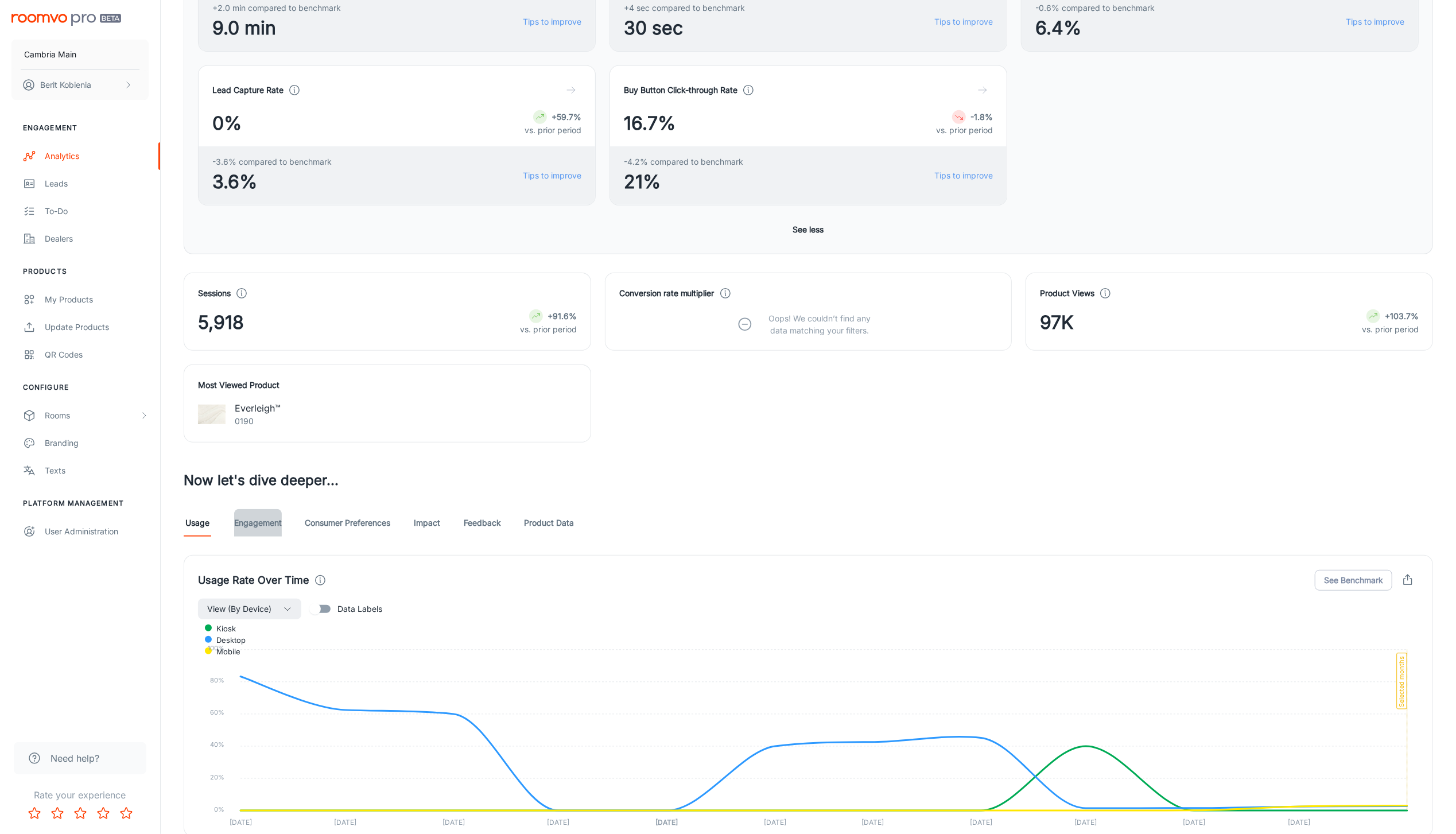
click at [258, 533] on link "Engagement" at bounding box center [258, 522] width 48 height 27
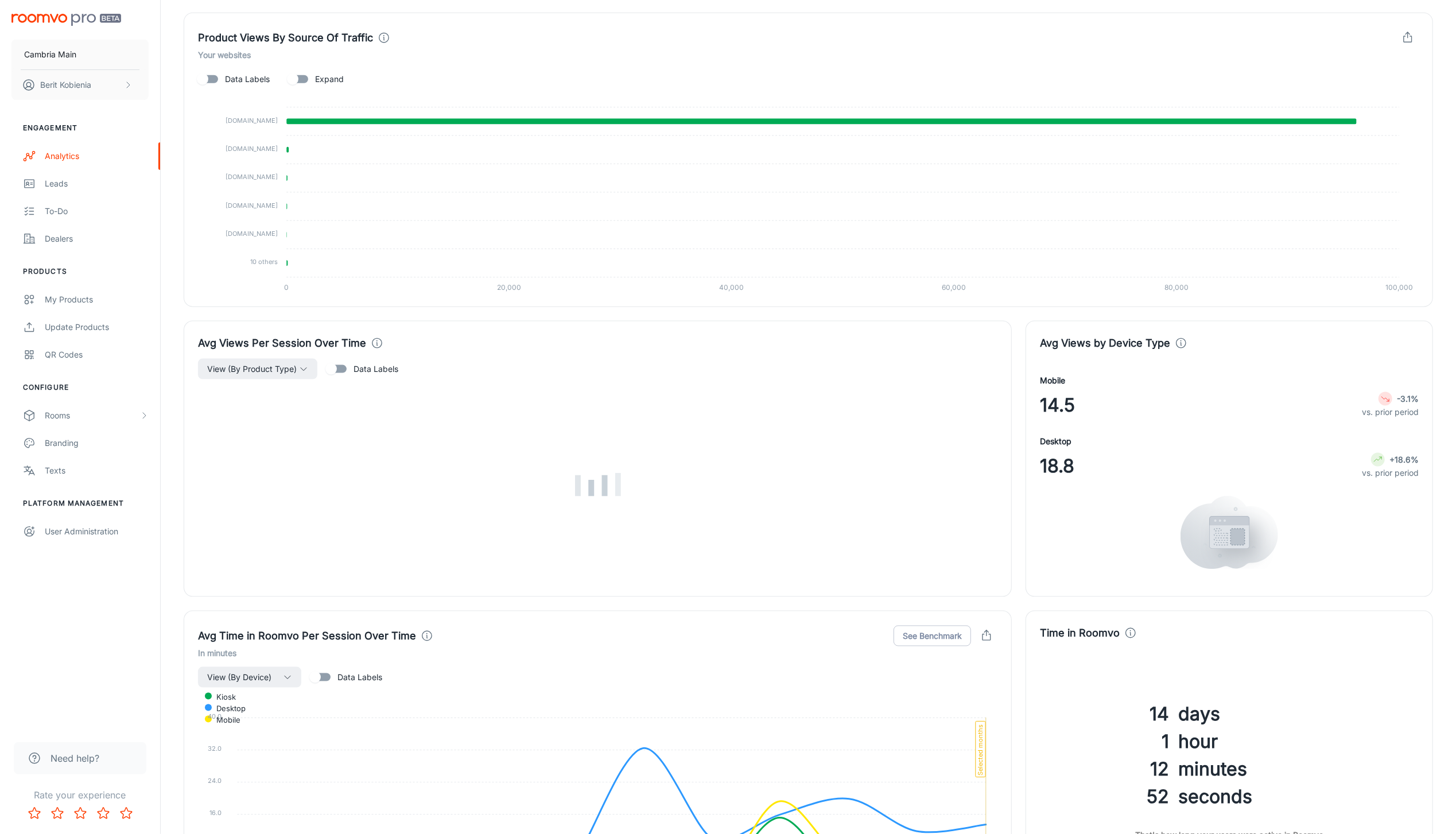
scroll to position [1369, 0]
